Goal: Task Accomplishment & Management: Use online tool/utility

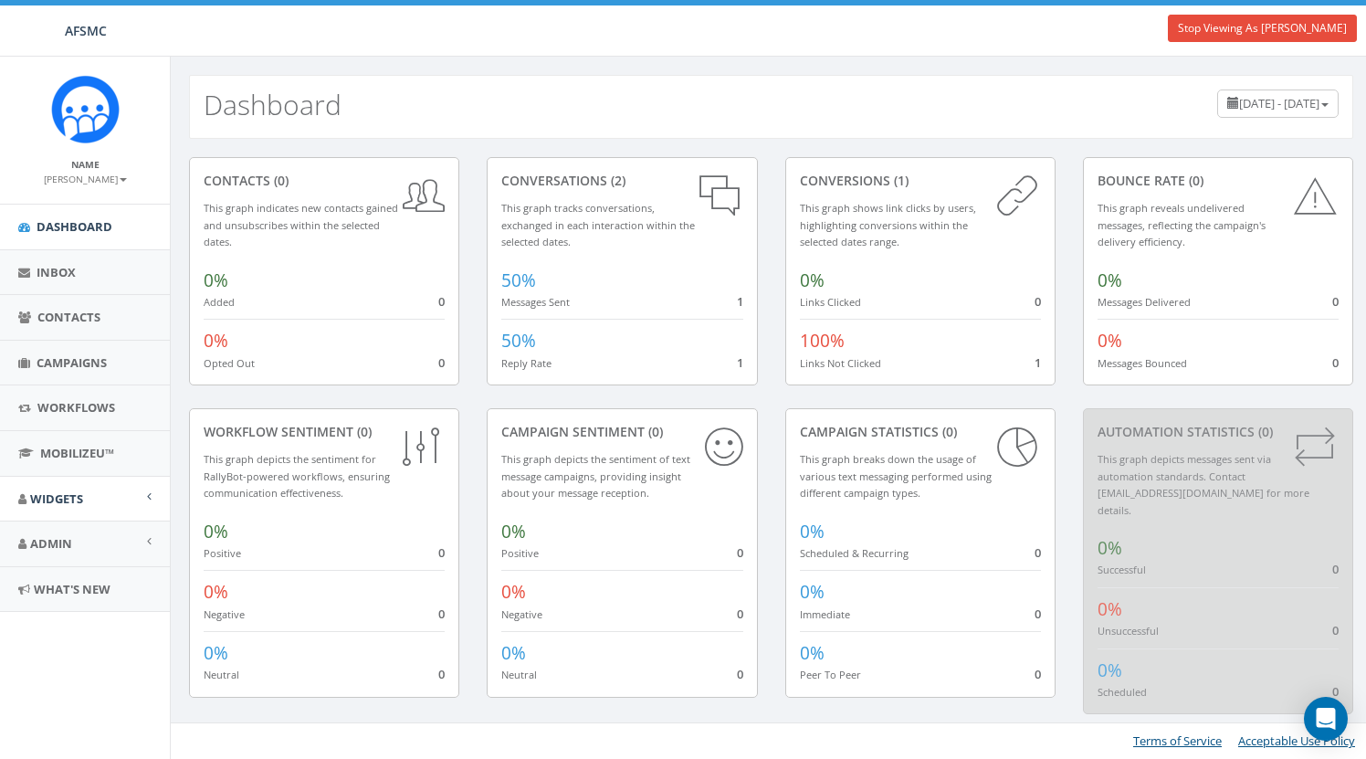
click at [56, 500] on span "Widgets" at bounding box center [56, 498] width 53 height 16
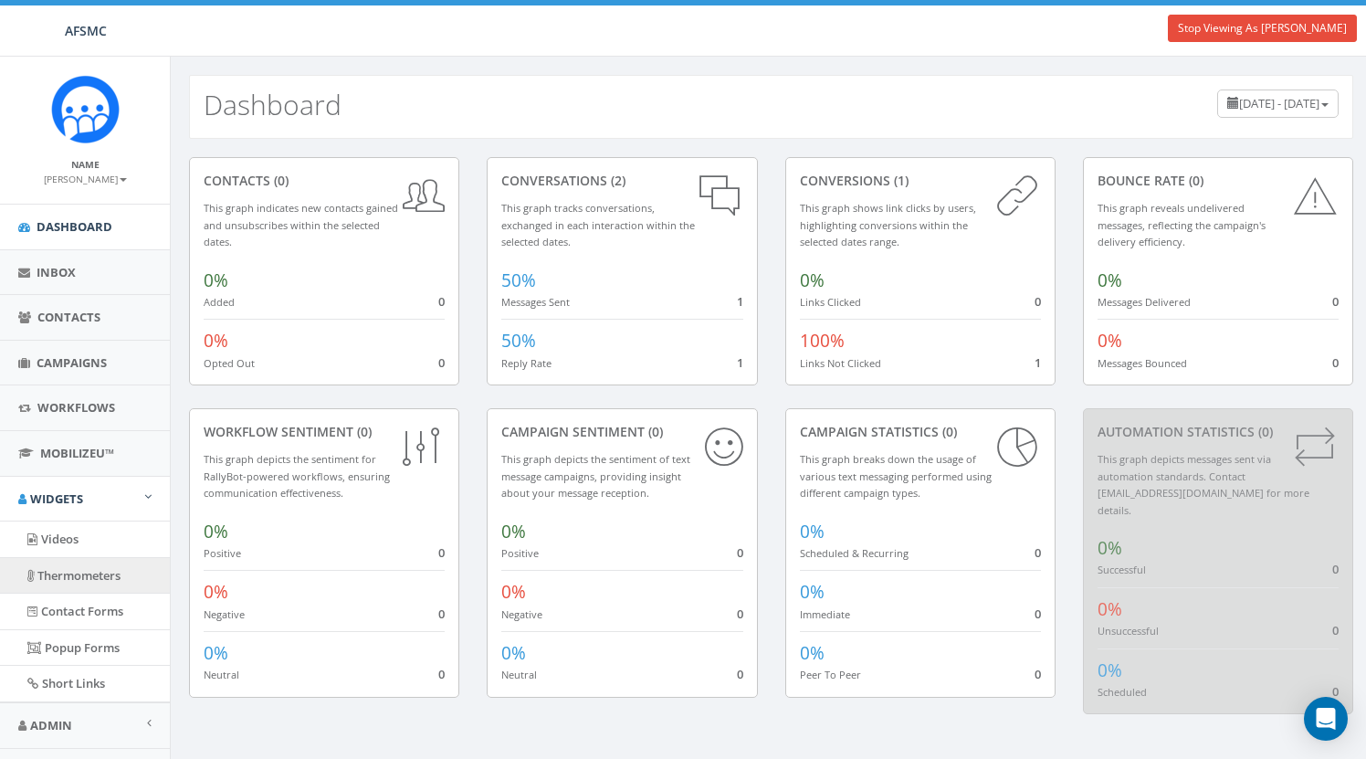
click at [79, 574] on link "Thermometers" at bounding box center [85, 576] width 170 height 36
click at [87, 709] on link "Admin" at bounding box center [85, 725] width 170 height 45
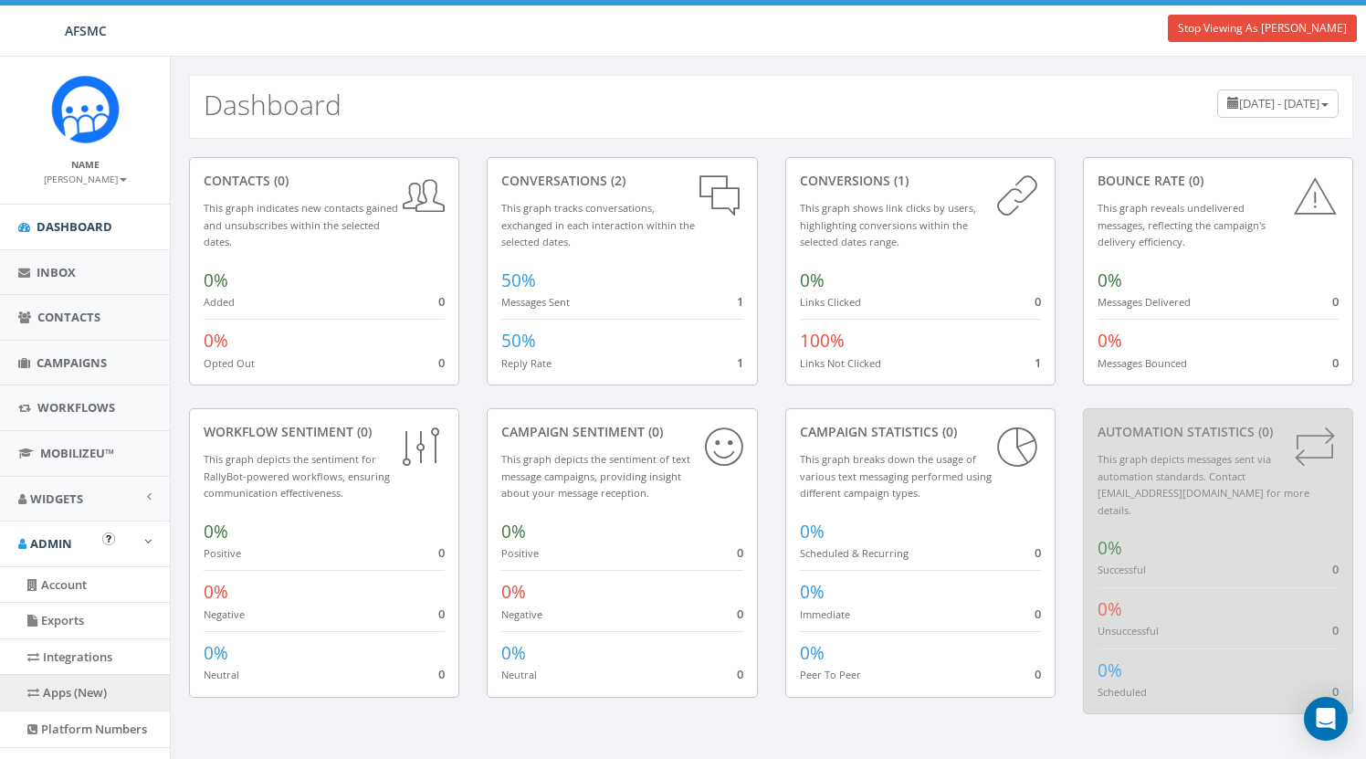
click at [73, 686] on link "Apps (New)" at bounding box center [85, 693] width 170 height 36
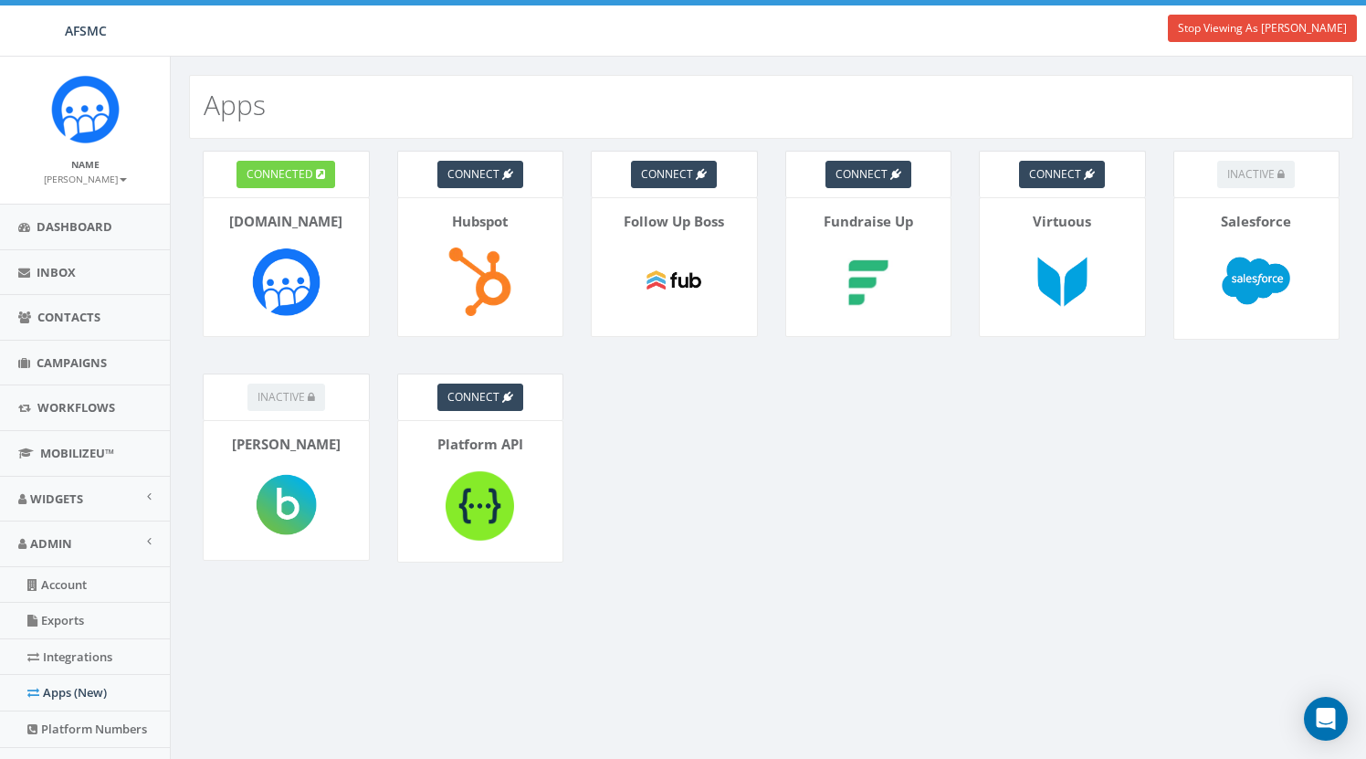
click at [292, 172] on span "connected" at bounding box center [280, 174] width 67 height 16
click at [275, 174] on span "connected" at bounding box center [280, 174] width 67 height 16
click at [66, 490] on span "Widgets" at bounding box center [56, 498] width 53 height 16
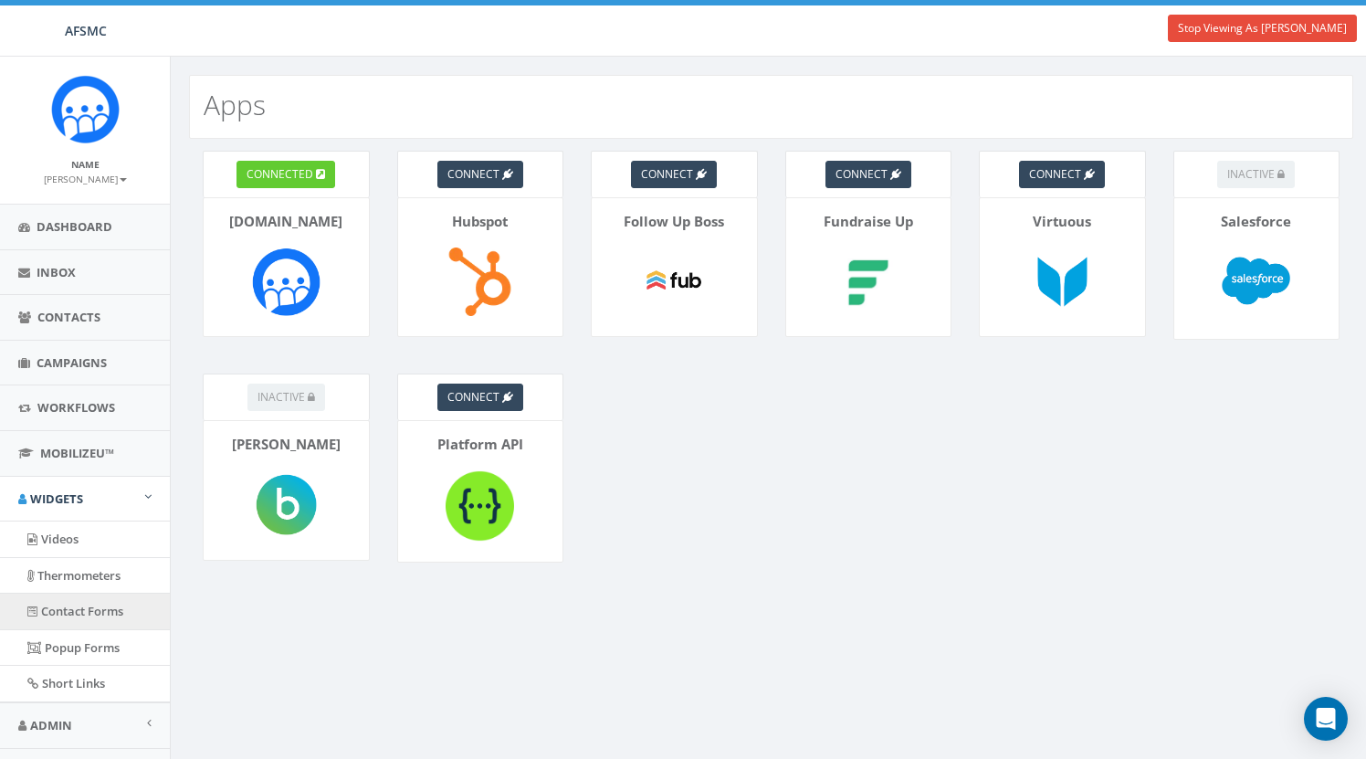
click at [62, 604] on link "Contact Forms" at bounding box center [85, 611] width 170 height 36
click at [577, 276] on div "connect Follow Up Boss" at bounding box center [674, 256] width 194 height 210
click at [1285, 30] on link "Stop Viewing As Marsha Sussman" at bounding box center [1262, 28] width 189 height 27
